Goal: Task Accomplishment & Management: Complete application form

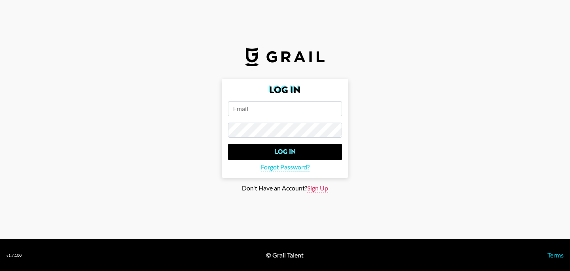
click at [321, 187] on span "Sign Up" at bounding box center [317, 188] width 21 height 8
type input "Sign Up"
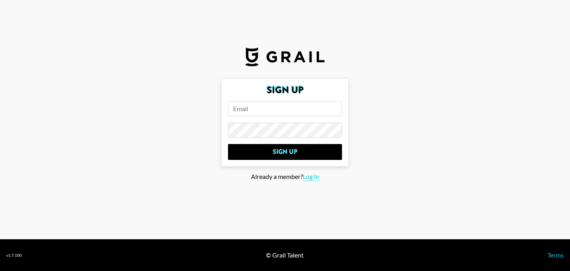
click at [268, 109] on input "email" at bounding box center [285, 108] width 114 height 15
type input "[PERSON_NAME][EMAIL_ADDRESS][PERSON_NAME][DOMAIN_NAME]"
click at [228, 144] on input "Sign Up" at bounding box center [285, 152] width 114 height 16
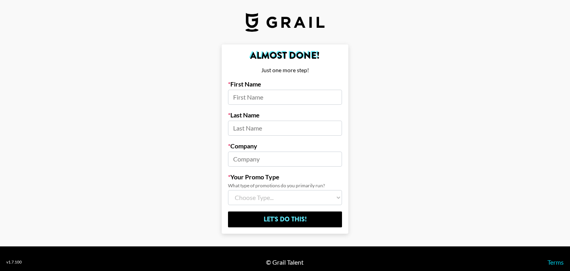
click at [275, 95] on input at bounding box center [285, 97] width 114 height 15
type input "[PERSON_NAME]"
click at [260, 130] on input at bounding box center [285, 127] width 114 height 15
type input "[PERSON_NAME]"
click at [255, 159] on input at bounding box center [285, 158] width 114 height 15
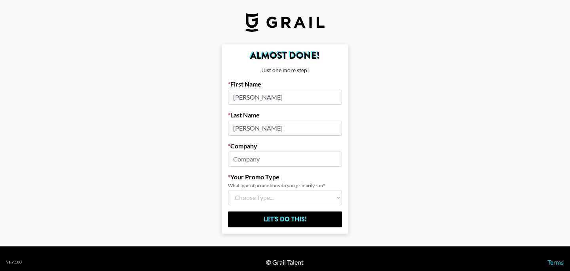
type input "Nippies"
click at [268, 189] on div "Your Promo Type What type of promotions do you primarily run? Choose Type... So…" at bounding box center [285, 189] width 114 height 32
click at [268, 197] on select "Choose Type... Song Promos Brand Promos Both (I work at an Agency)" at bounding box center [285, 197] width 114 height 15
select select "Brand"
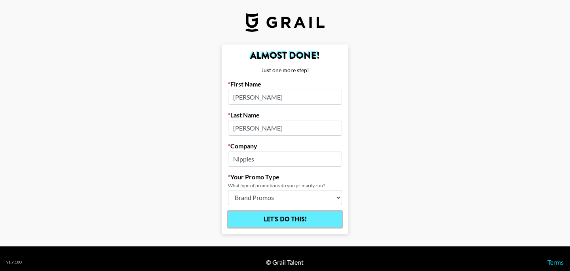
click at [271, 221] on input "Let's Do This!" at bounding box center [285, 219] width 114 height 16
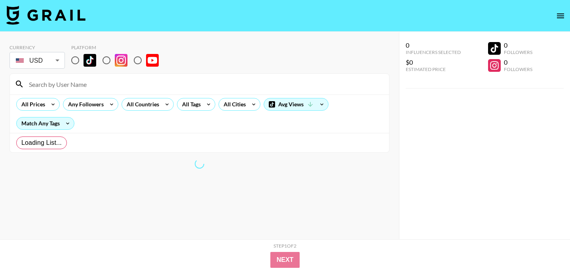
radio input "true"
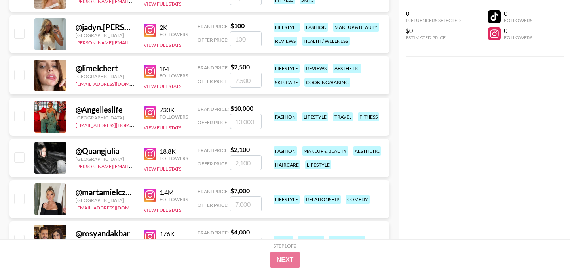
scroll to position [393, 0]
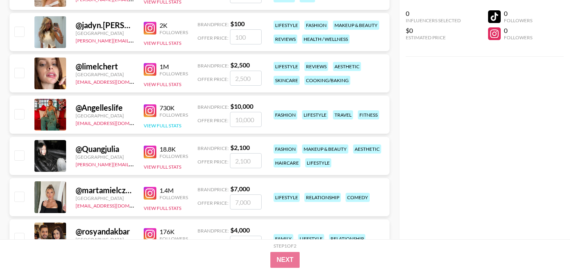
click at [152, 125] on button "View Full Stats" at bounding box center [163, 125] width 38 height 6
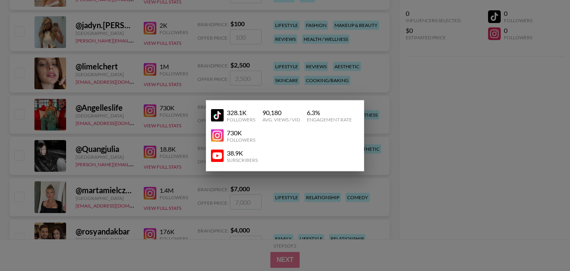
click at [424, 157] on div at bounding box center [285, 135] width 570 height 271
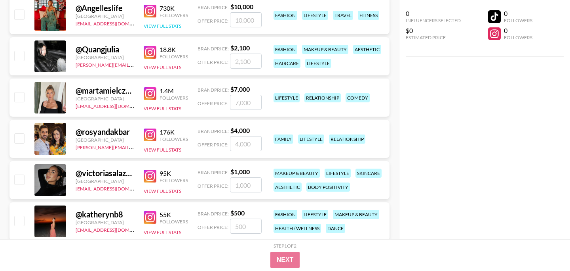
scroll to position [496, 0]
